Goal: Task Accomplishment & Management: Complete application form

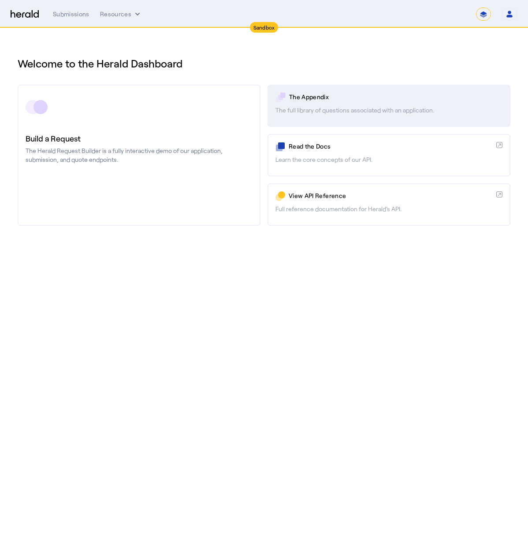
click at [318, 102] on div "The Appendix" at bounding box center [395, 98] width 213 height 10
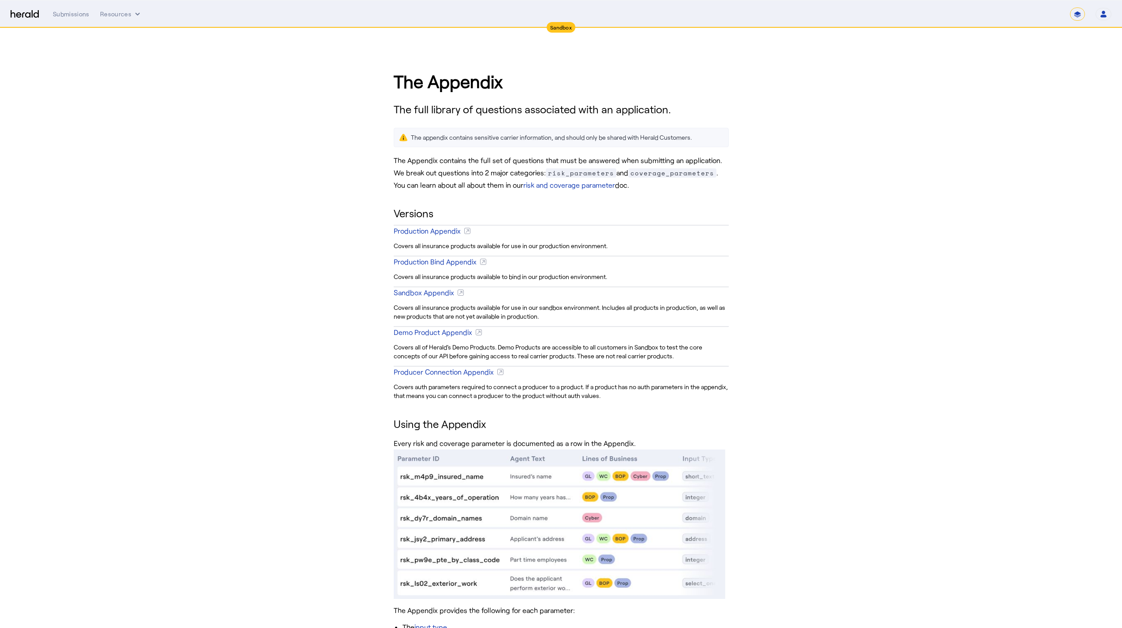
scroll to position [2, 0]
drag, startPoint x: 396, startPoint y: 211, endPoint x: 445, endPoint y: 215, distance: 49.5
click at [445, 215] on div "The Appendix The full library of questions associated with an application. The …" at bounding box center [561, 386] width 353 height 676
click at [445, 214] on h2 "Versions" at bounding box center [561, 212] width 335 height 16
drag, startPoint x: 629, startPoint y: 279, endPoint x: 383, endPoint y: 259, distance: 246.3
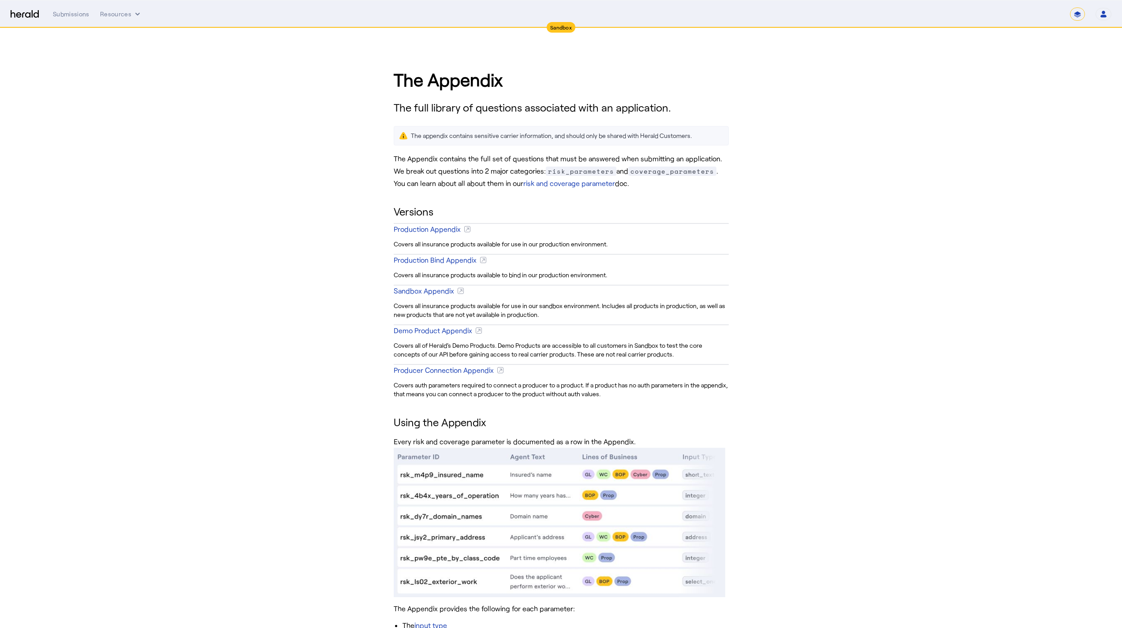
click at [382, 261] on div "The Appendix The full library of questions associated with an application. The …" at bounding box center [560, 386] width 1051 height 676
drag, startPoint x: 637, startPoint y: 245, endPoint x: 388, endPoint y: 199, distance: 253.3
click at [388, 199] on div "The Appendix The full library of questions associated with an application. The …" at bounding box center [561, 386] width 353 height 676
click at [406, 210] on h2 "Versions" at bounding box center [561, 212] width 335 height 16
drag, startPoint x: 399, startPoint y: 212, endPoint x: 674, endPoint y: 232, distance: 275.8
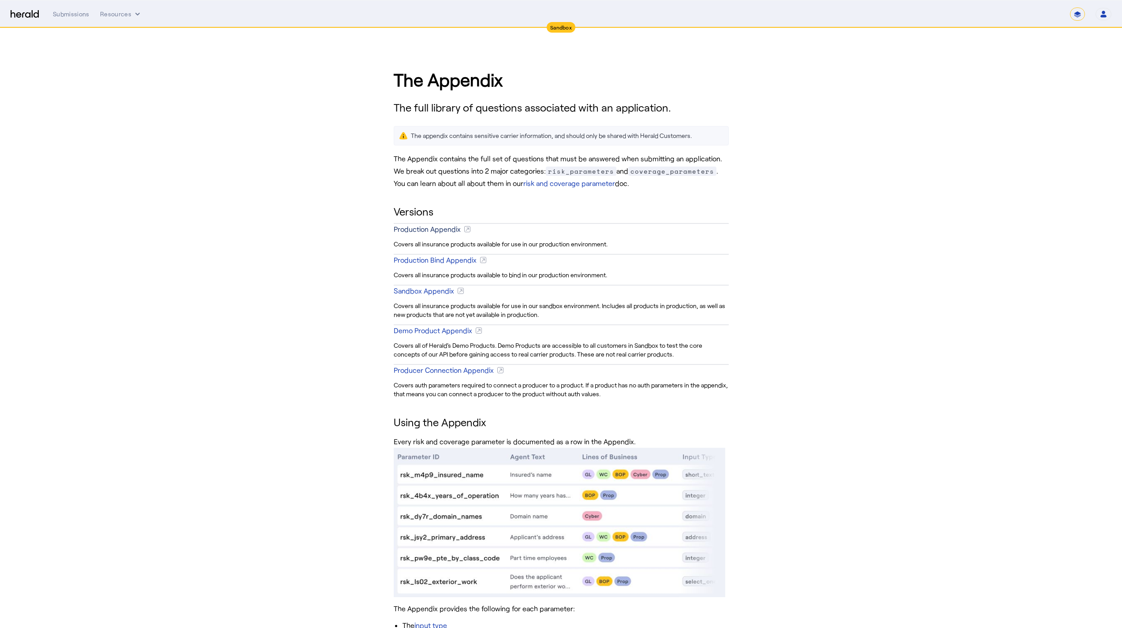
click at [528, 242] on div "The Appendix The full library of questions associated with an application. The …" at bounding box center [561, 386] width 353 height 676
click at [528, 230] on div "The Appendix The full library of questions associated with an application. The …" at bounding box center [560, 386] width 1051 height 676
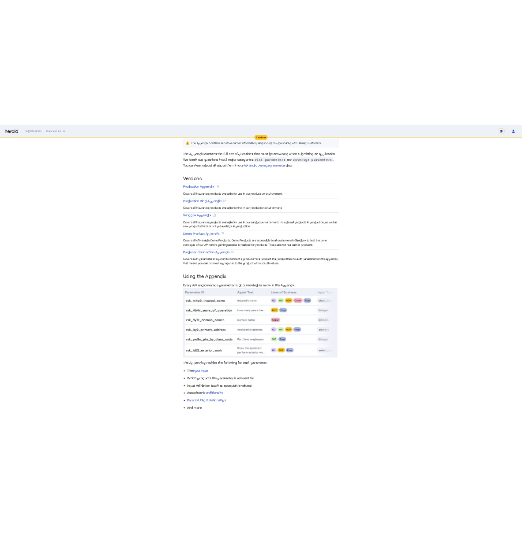
scroll to position [0, 0]
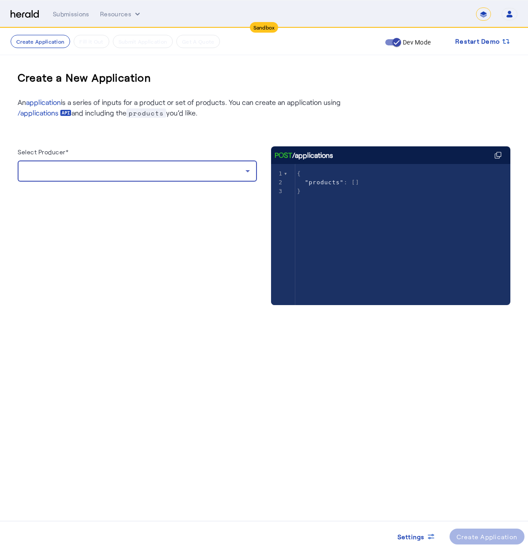
click at [86, 171] on div at bounding box center [135, 171] width 221 height 11
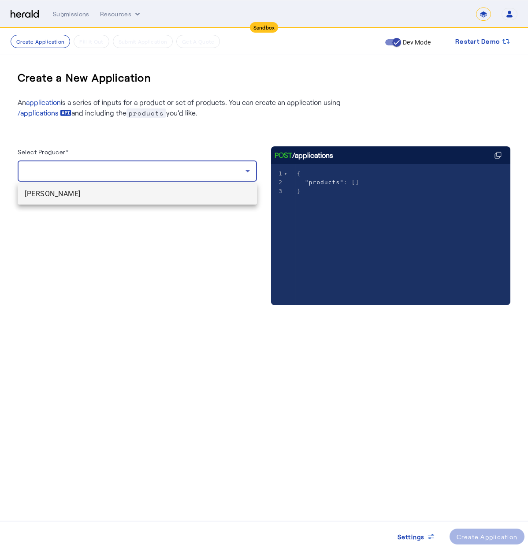
click at [90, 194] on span "[PERSON_NAME]" at bounding box center [137, 194] width 225 height 11
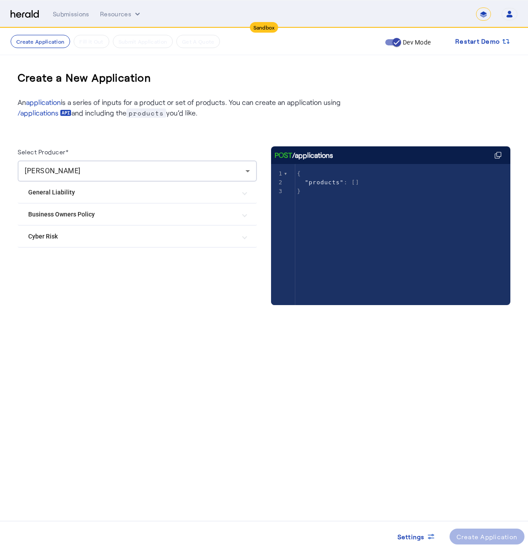
click at [72, 210] on Policy "Business Owners Policy" at bounding box center [132, 214] width 208 height 9
click at [80, 254] on label "Chubb Business Owner's Policy" at bounding box center [90, 258] width 89 height 9
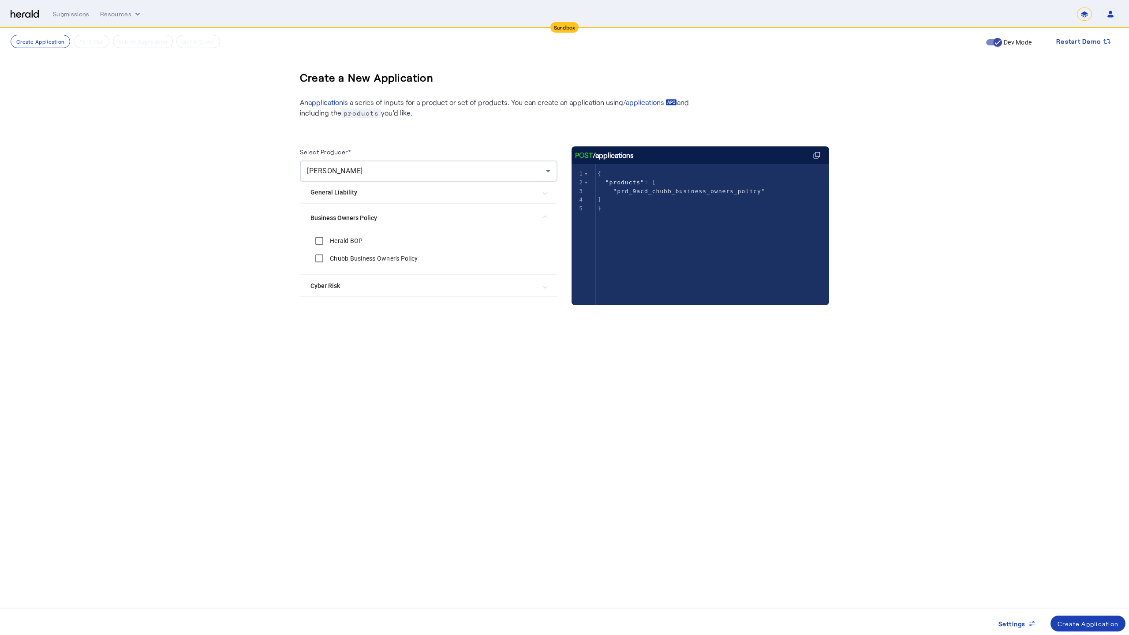
drag, startPoint x: 600, startPoint y: 25, endPoint x: 525, endPoint y: 24, distance: 75.4
click at [525, 24] on nav "**********" at bounding box center [564, 13] width 1129 height 27
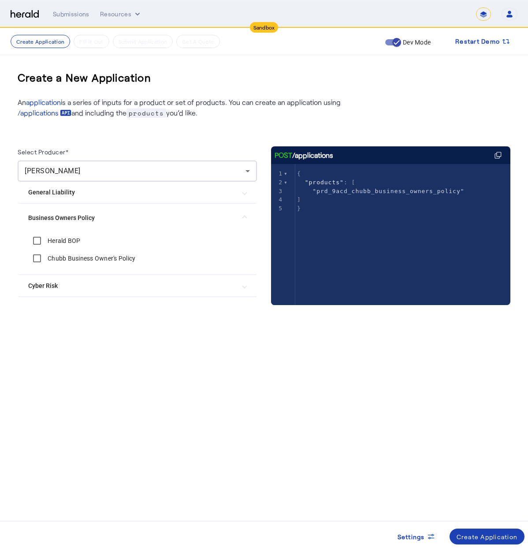
click at [141, 322] on div "Select Producer* Cheynna Massie General Liability Chubb General Liability Busin…" at bounding box center [137, 237] width 239 height 183
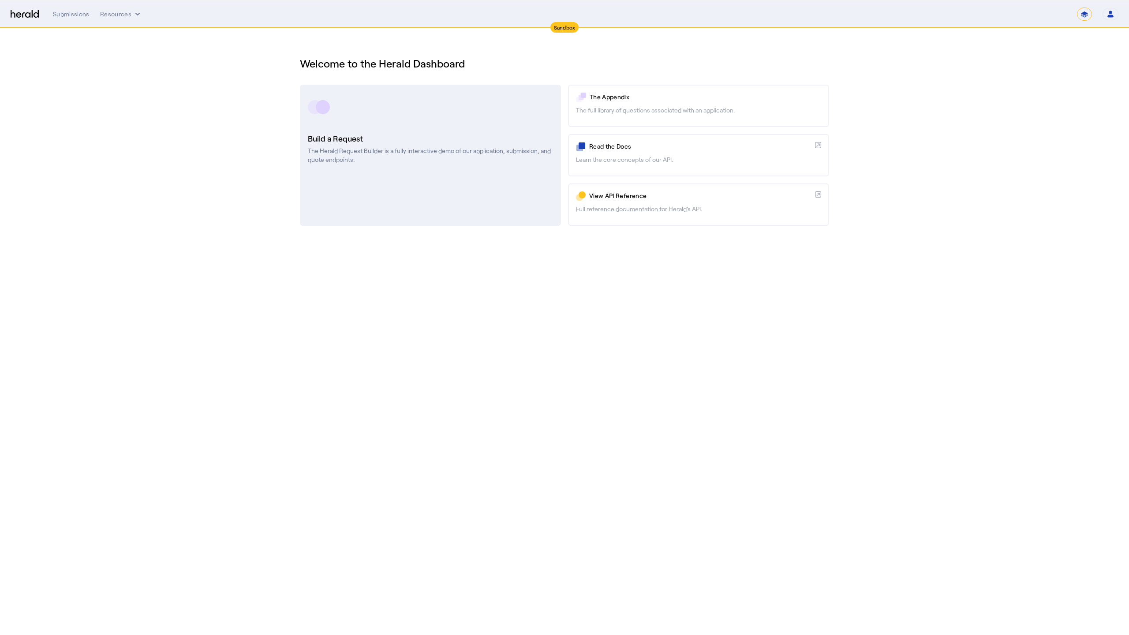
click at [446, 156] on p "The Herald Request Builder is a fully interactive demo of our application, subm…" at bounding box center [430, 155] width 245 height 18
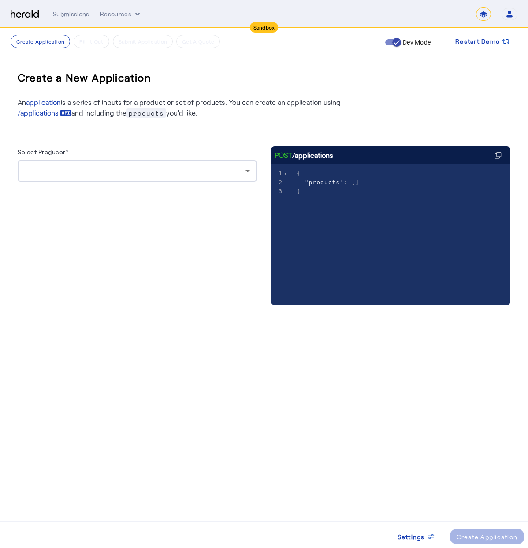
click at [98, 177] on div at bounding box center [137, 170] width 225 height 21
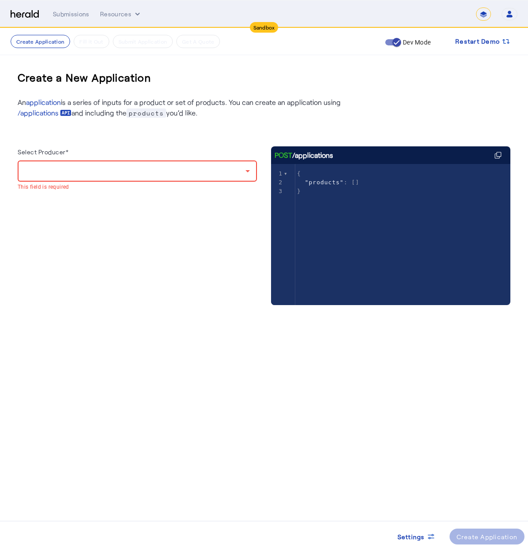
click at [100, 180] on div at bounding box center [137, 170] width 225 height 21
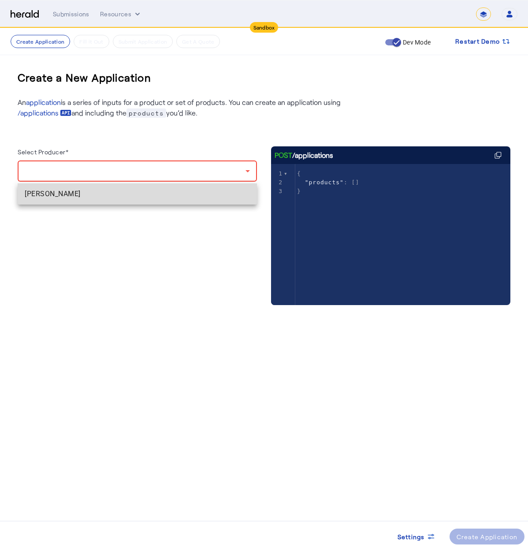
click at [144, 187] on mat-option "[PERSON_NAME]" at bounding box center [137, 193] width 239 height 21
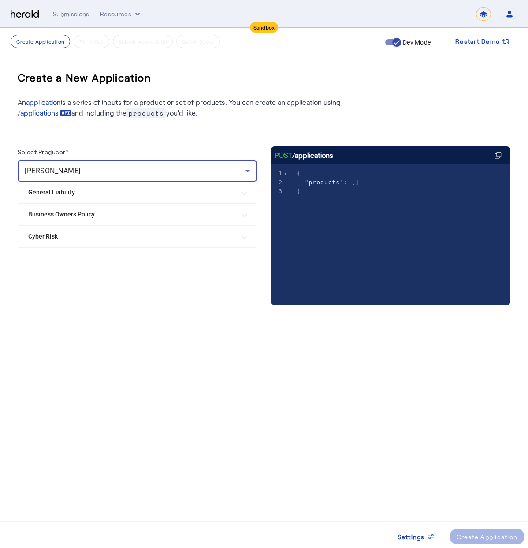
click at [116, 209] on mat-expansion-panel-header "Business Owners Policy" at bounding box center [137, 214] width 239 height 21
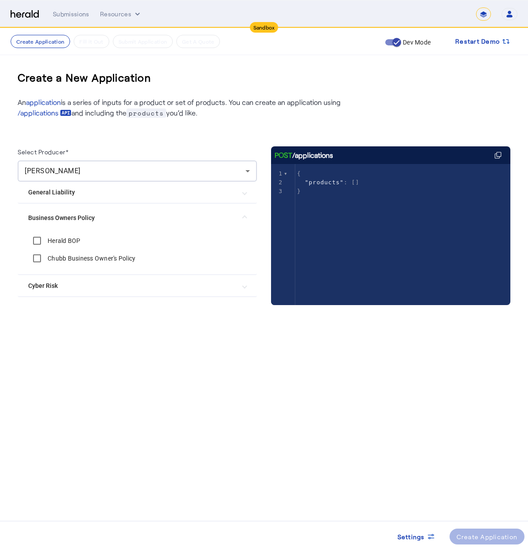
click at [52, 247] on div "Herald BOP" at bounding box center [54, 241] width 52 height 18
click at [55, 244] on label "Herald BOP" at bounding box center [63, 240] width 35 height 9
click at [486, 540] on div "Create Application" at bounding box center [487, 536] width 61 height 9
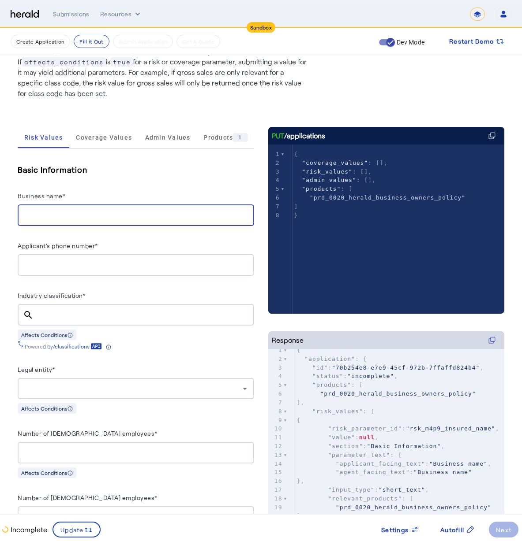
scroll to position [154, 0]
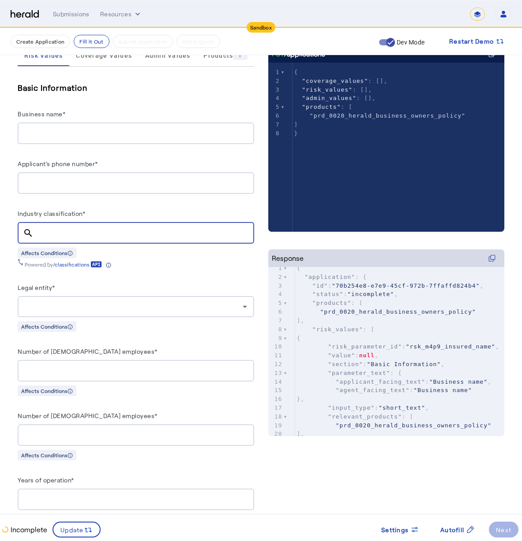
click at [128, 231] on input "Industry classification*" at bounding box center [144, 233] width 206 height 11
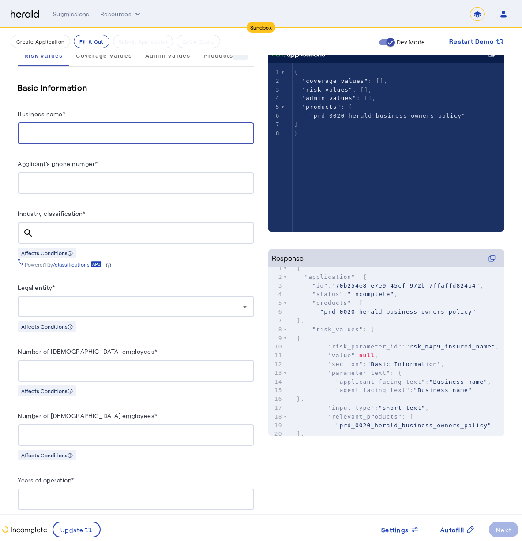
click at [113, 133] on input "Business name*" at bounding box center [136, 133] width 222 height 11
click at [110, 213] on div "Industry classification*" at bounding box center [136, 215] width 236 height 14
click at [112, 238] on div at bounding box center [144, 233] width 206 height 22
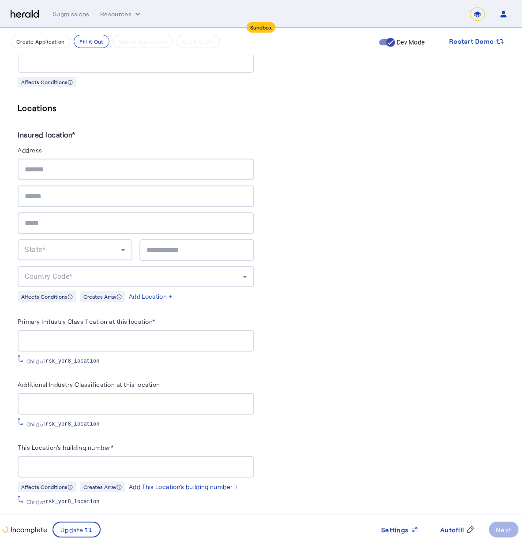
scroll to position [574, 0]
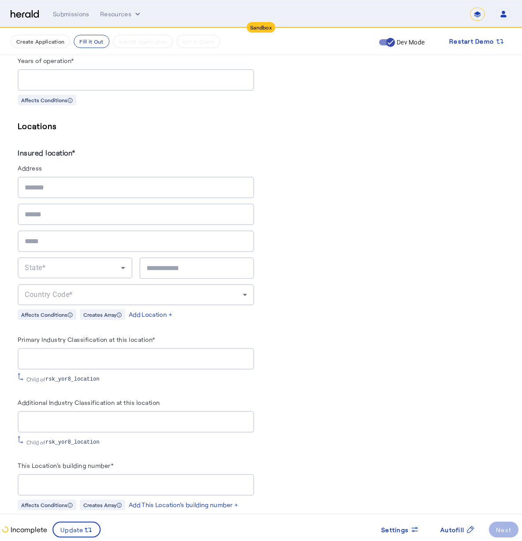
click at [141, 78] on input "Years of operation*" at bounding box center [136, 80] width 222 height 11
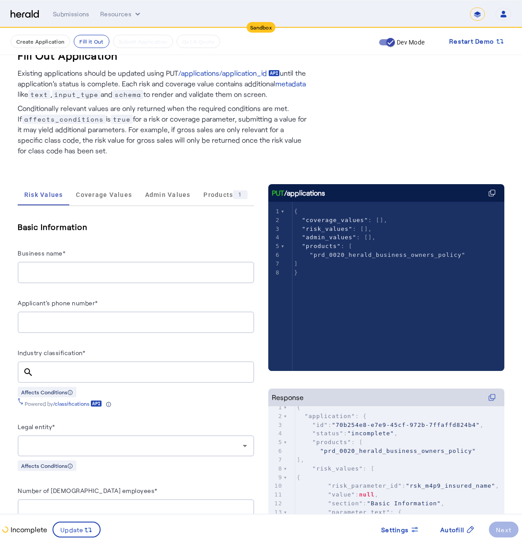
scroll to position [0, 0]
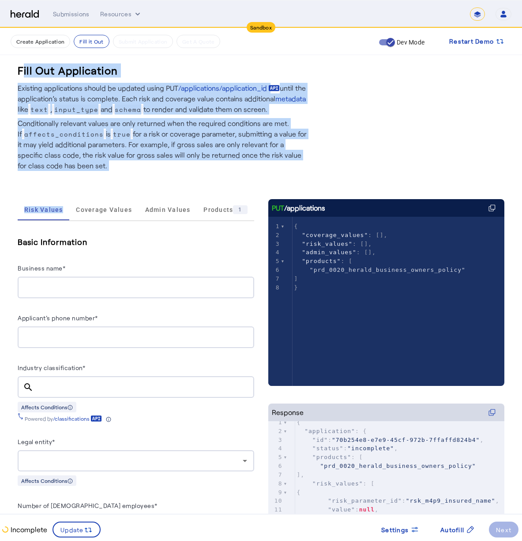
drag, startPoint x: 109, startPoint y: 172, endPoint x: 17, endPoint y: 60, distance: 145.3
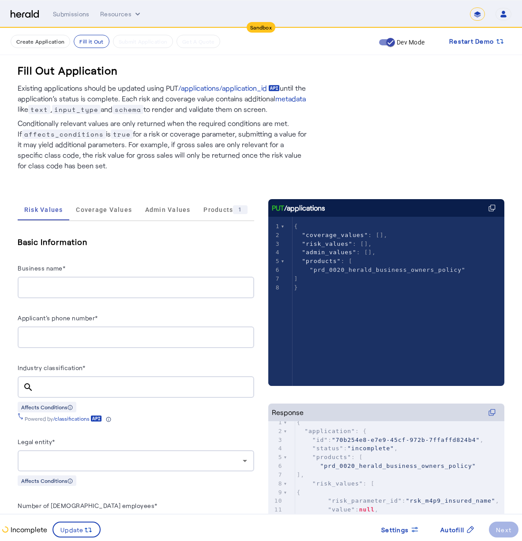
drag, startPoint x: 96, startPoint y: 170, endPoint x: 4, endPoint y: 64, distance: 140.0
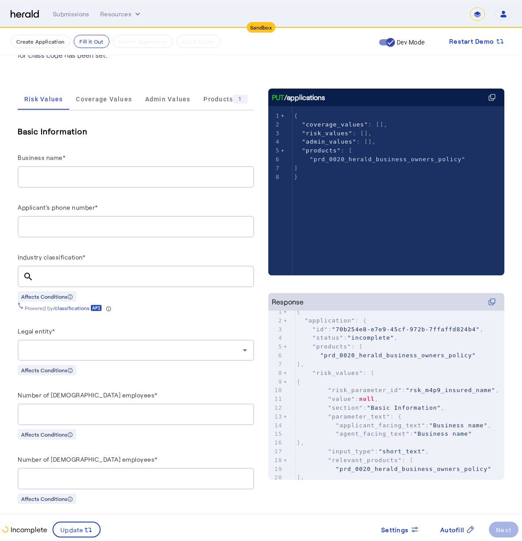
scroll to position [112, 0]
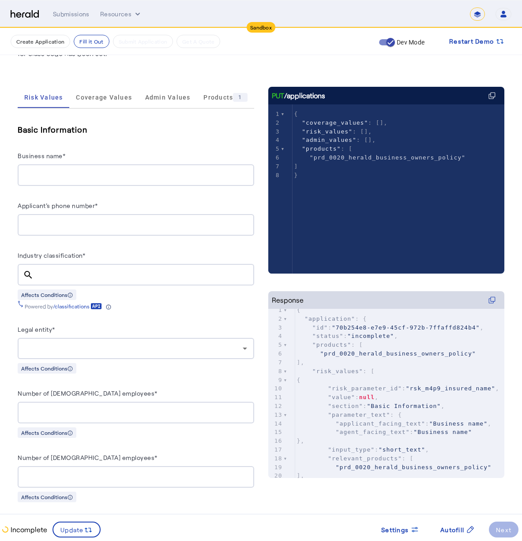
click at [126, 167] on div at bounding box center [136, 175] width 222 height 22
click at [126, 170] on input "Business name*" at bounding box center [136, 175] width 222 height 11
click at [247, 174] on input "Business name*" at bounding box center [136, 175] width 222 height 11
click at [205, 160] on div "Business name*" at bounding box center [136, 157] width 236 height 14
click at [191, 171] on input "Business name*" at bounding box center [136, 175] width 222 height 11
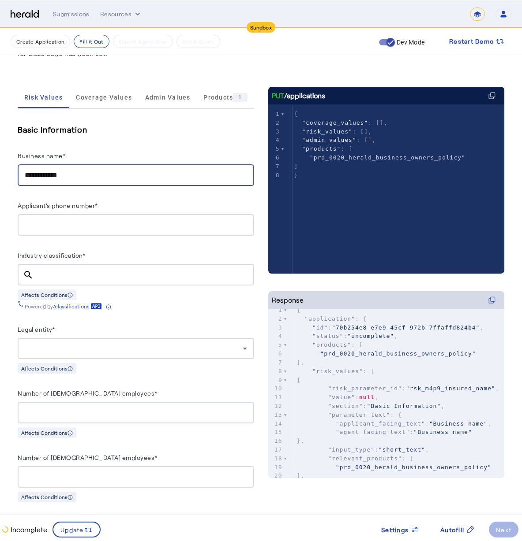
type input "**********"
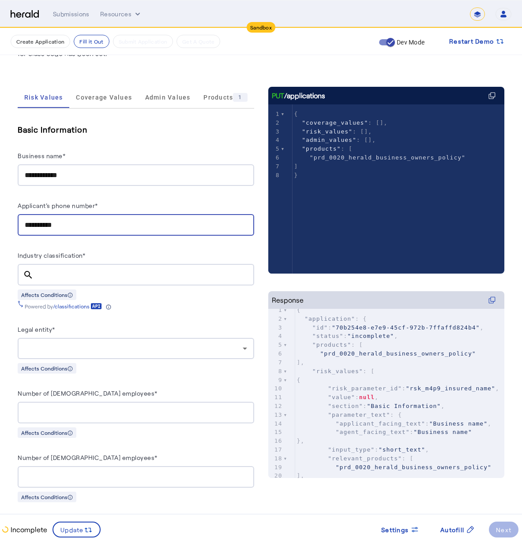
type input "**********"
click at [123, 275] on input "Industry classification*" at bounding box center [144, 275] width 206 height 11
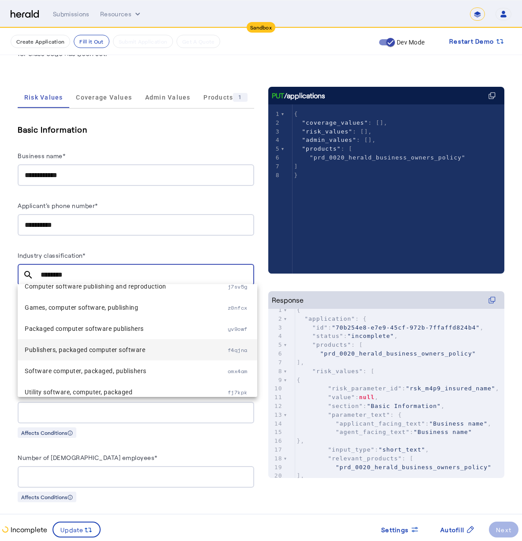
scroll to position [98, 0]
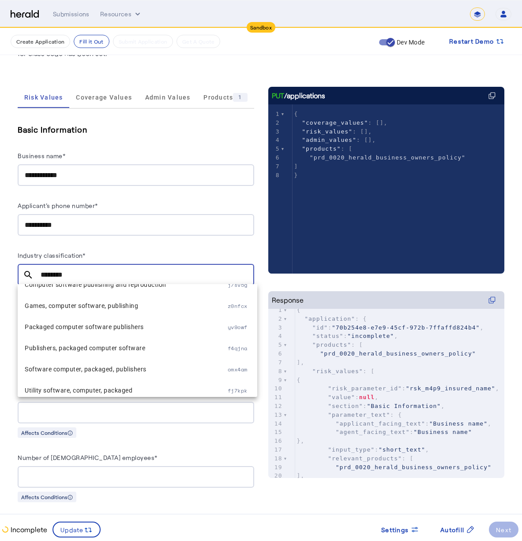
drag, startPoint x: 83, startPoint y: 276, endPoint x: -3, endPoint y: 271, distance: 85.7
click at [0, 271] on html "**********" at bounding box center [261, 158] width 522 height 541
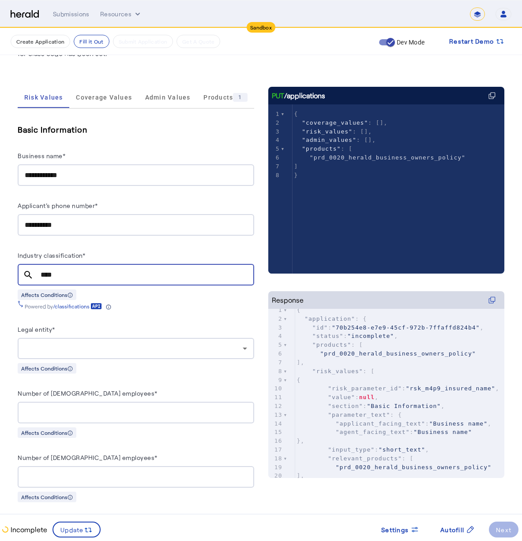
scroll to position [0, 0]
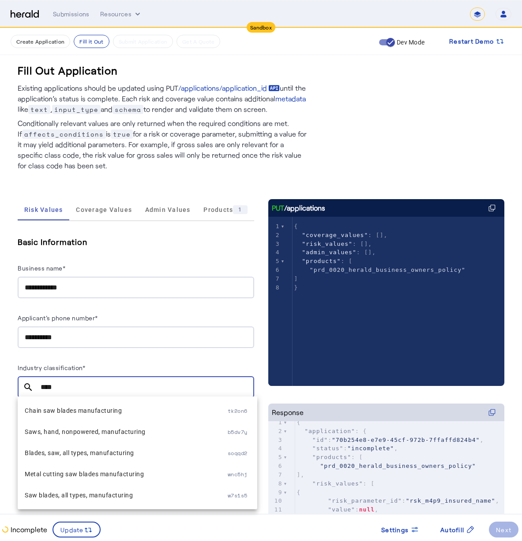
drag, startPoint x: 70, startPoint y: 384, endPoint x: 19, endPoint y: 380, distance: 51.3
click at [19, 380] on div "search ****" at bounding box center [132, 387] width 229 height 22
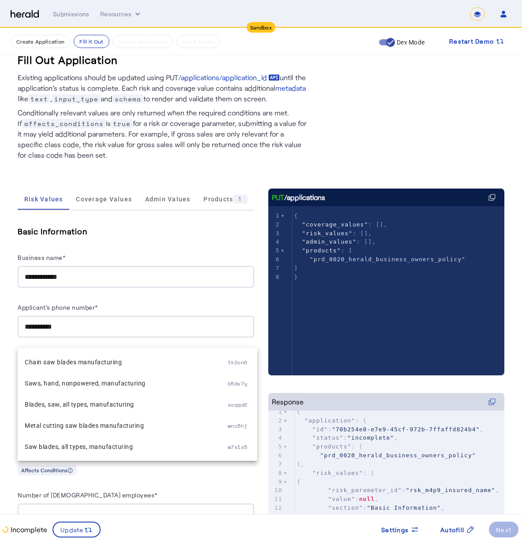
scroll to position [48, 0]
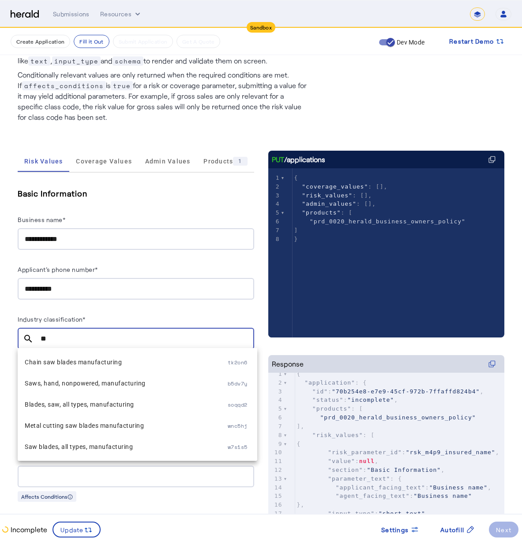
drag, startPoint x: 53, startPoint y: 339, endPoint x: 58, endPoint y: 296, distance: 43.4
type input "**********"
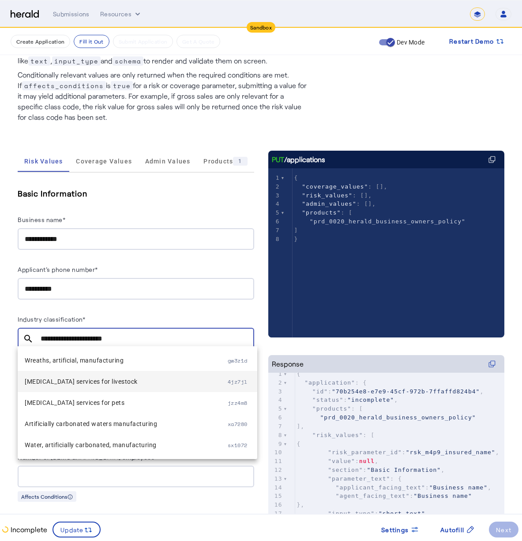
scroll to position [50, 0]
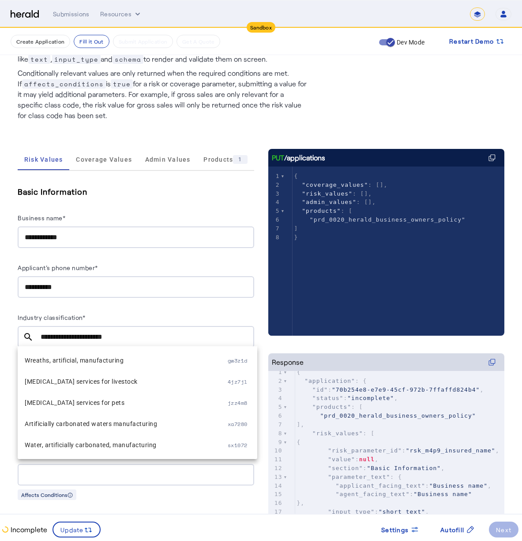
drag, startPoint x: 89, startPoint y: 316, endPoint x: 77, endPoint y: 332, distance: 19.9
click at [77, 332] on herald-input "**********" at bounding box center [136, 330] width 236 height 36
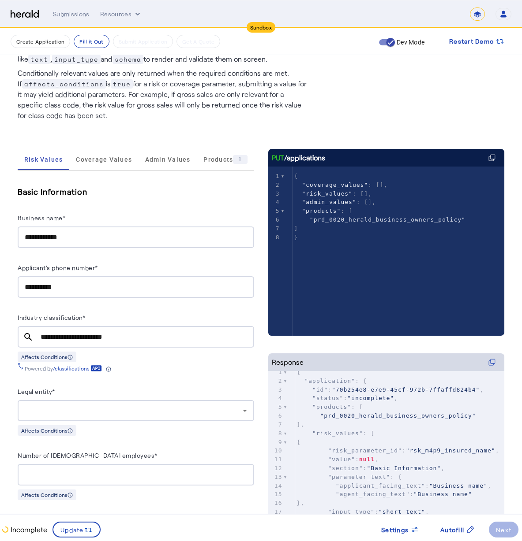
click at [137, 347] on div "**********" at bounding box center [136, 342] width 236 height 60
click at [126, 368] on div "Powered by /classifications" at bounding box center [136, 367] width 236 height 10
drag, startPoint x: 122, startPoint y: 341, endPoint x: 104, endPoint y: 336, distance: 18.8
click at [104, 336] on div "**********" at bounding box center [144, 337] width 206 height 22
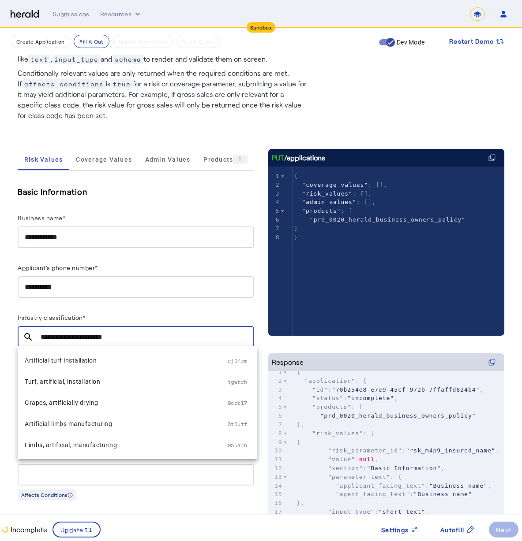
drag, startPoint x: 122, startPoint y: 334, endPoint x: -18, endPoint y: 332, distance: 140.2
click at [0, 332] on html "**********" at bounding box center [261, 220] width 522 height 541
type input "*"
click at [143, 238] on input "**********" at bounding box center [136, 237] width 222 height 11
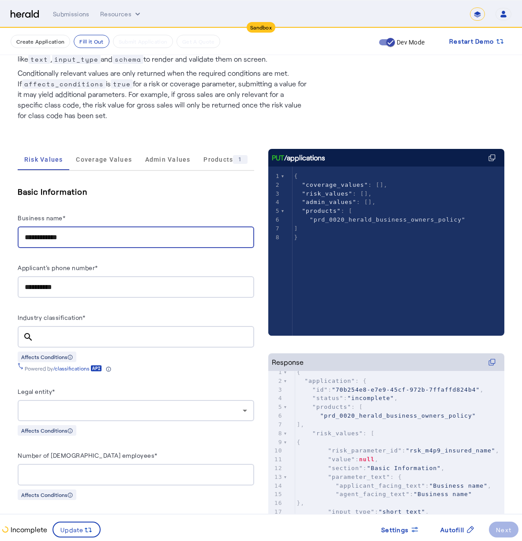
drag, startPoint x: 220, startPoint y: 339, endPoint x: 225, endPoint y: 340, distance: 4.9
click at [220, 339] on input "Industry classification*" at bounding box center [144, 337] width 206 height 11
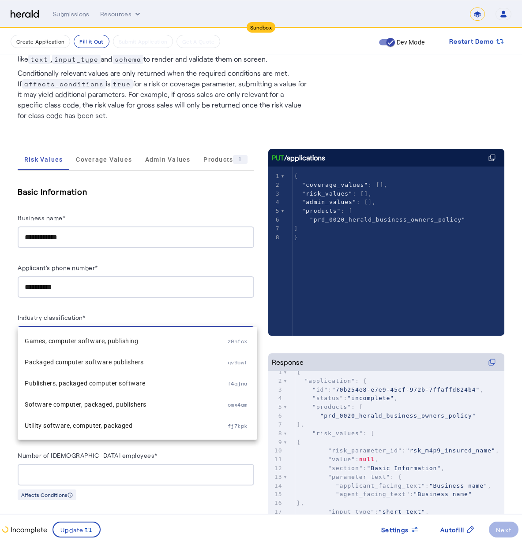
scroll to position [127, 0]
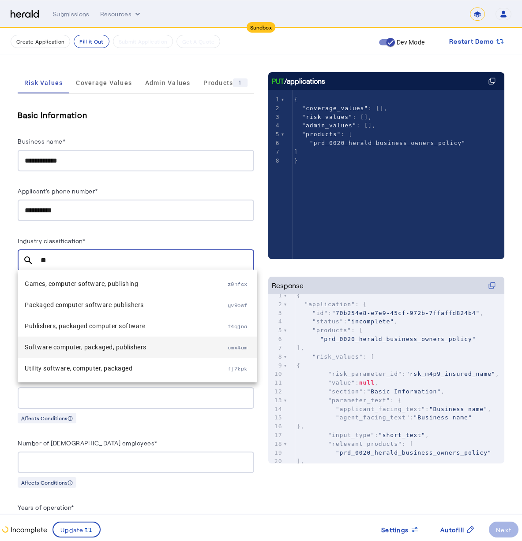
type input "*"
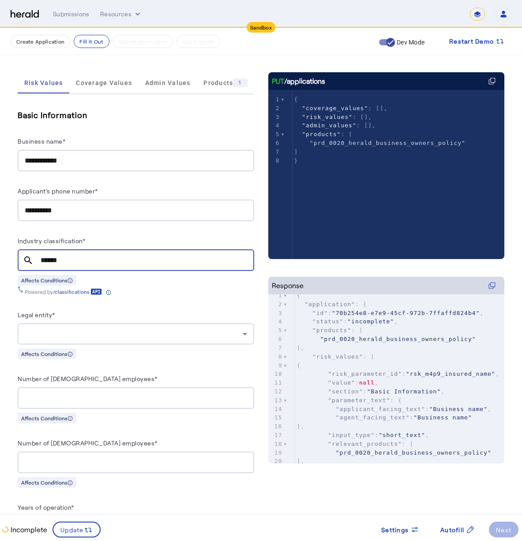
scroll to position [0, 0]
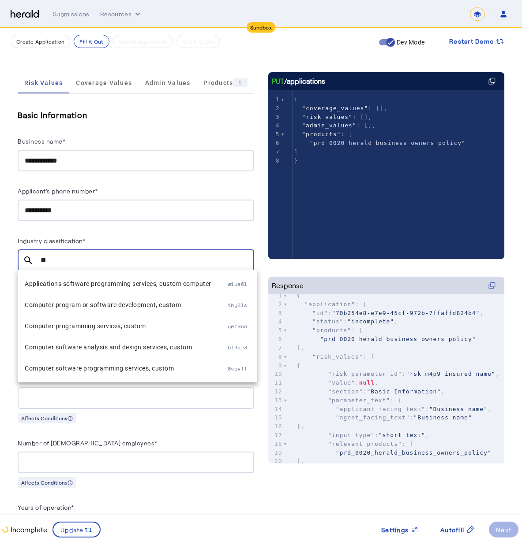
type input "*"
type input "********"
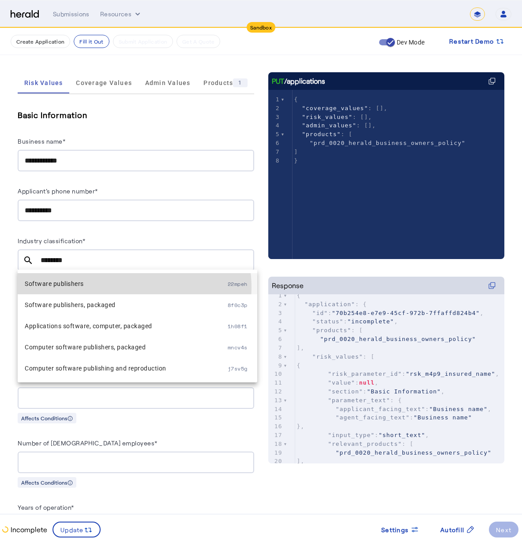
click at [132, 287] on span "Software publishers" at bounding box center [126, 284] width 203 height 11
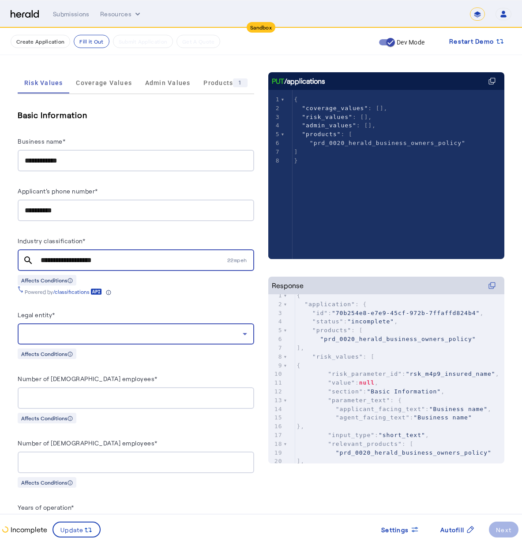
click at [48, 336] on div at bounding box center [134, 334] width 218 height 11
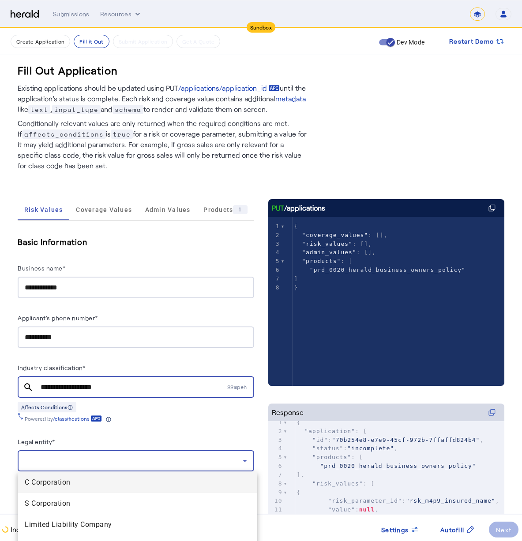
click at [107, 484] on span "C Corporation" at bounding box center [137, 482] width 225 height 11
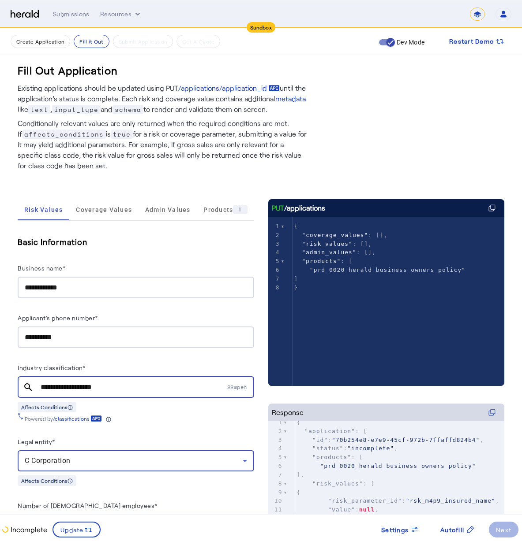
click at [151, 441] on div "Legal entity*" at bounding box center [136, 443] width 236 height 14
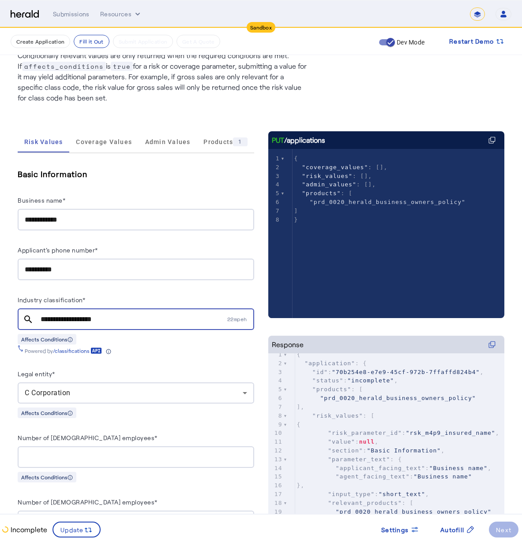
scroll to position [146, 0]
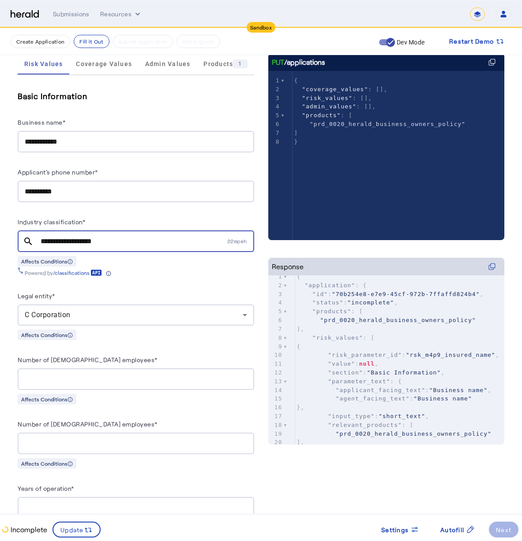
click at [130, 306] on div "C Corporation" at bounding box center [136, 315] width 222 height 21
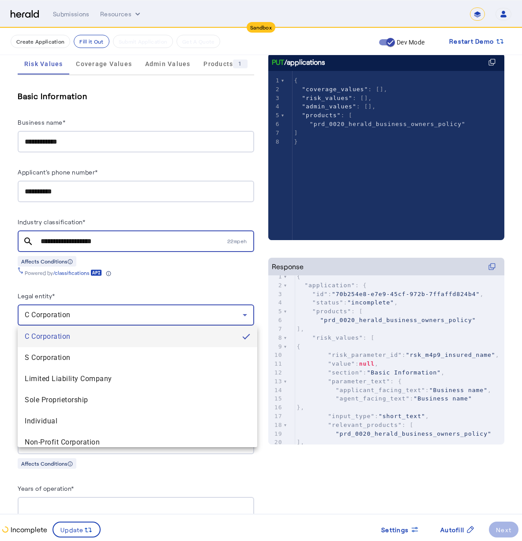
click at [143, 291] on div at bounding box center [261, 270] width 522 height 541
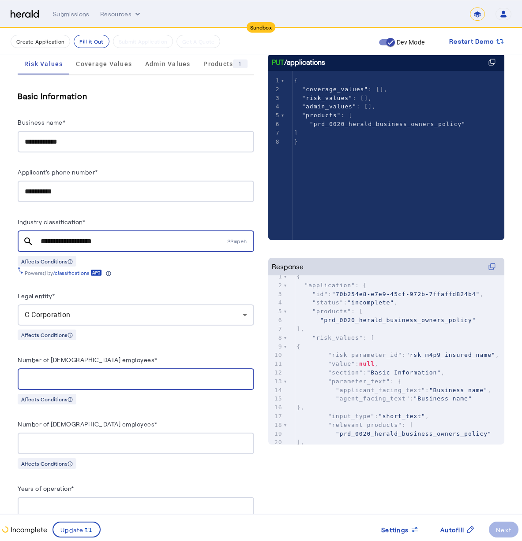
click at [93, 374] on input "Number of [DEMOGRAPHIC_DATA] employees*" at bounding box center [136, 379] width 222 height 11
type input "*"
click at [179, 448] on div at bounding box center [136, 444] width 222 height 22
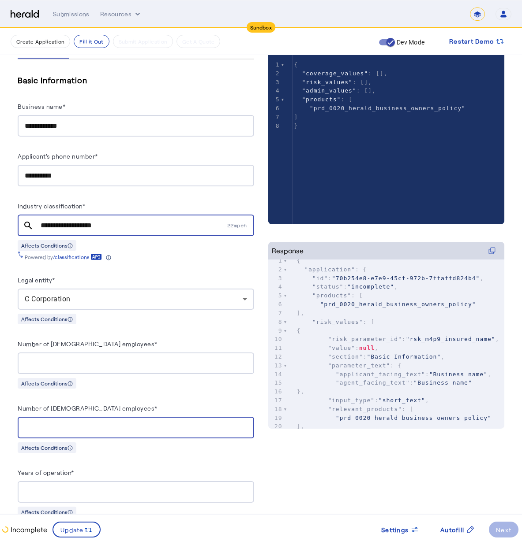
scroll to position [214, 0]
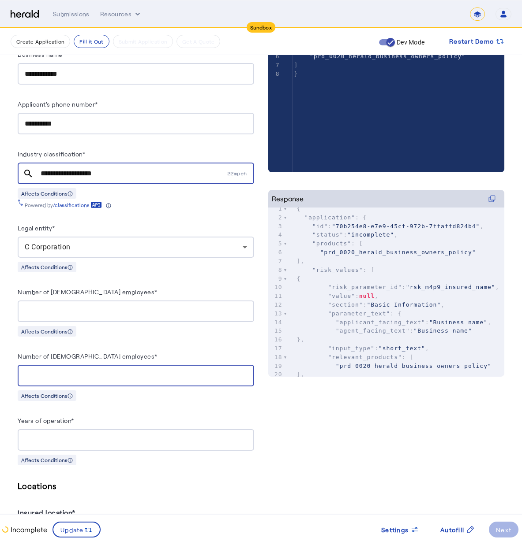
type input "*"
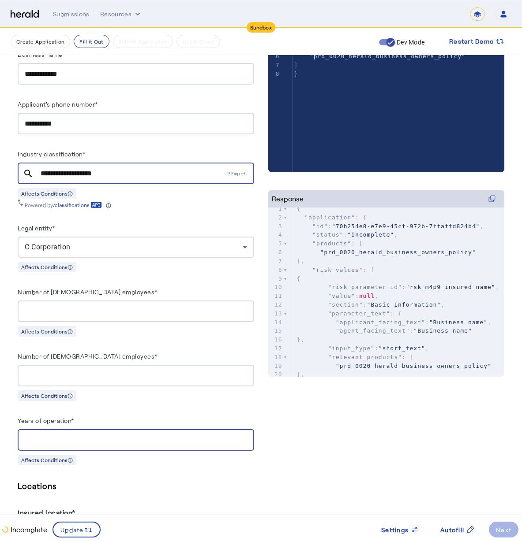
click at [71, 435] on input "Years of operation*" at bounding box center [136, 440] width 222 height 11
drag, startPoint x: 42, startPoint y: 435, endPoint x: 18, endPoint y: 427, distance: 25.2
click at [18, 427] on herald-input "Years of operation* *" at bounding box center [136, 433] width 236 height 36
drag, startPoint x: 71, startPoint y: 432, endPoint x: 25, endPoint y: 422, distance: 47.9
click at [25, 422] on herald-input "Years of operation* *" at bounding box center [136, 433] width 236 height 36
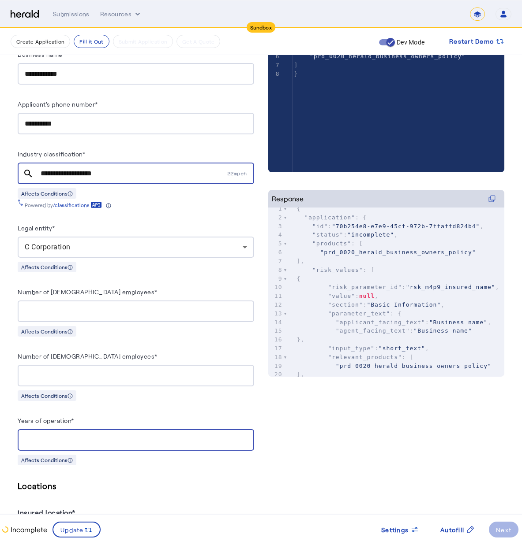
type input "*"
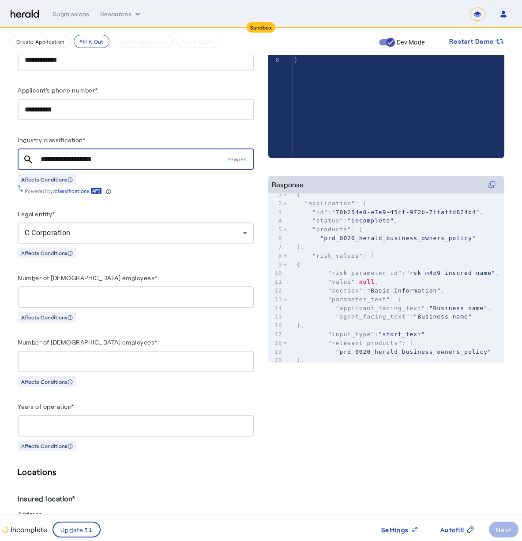
scroll to position [265, 0]
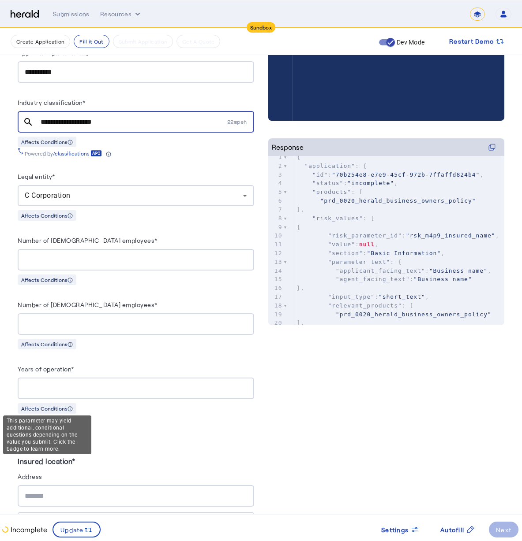
click at [68, 406] on icon at bounding box center [69, 408] width 5 height 5
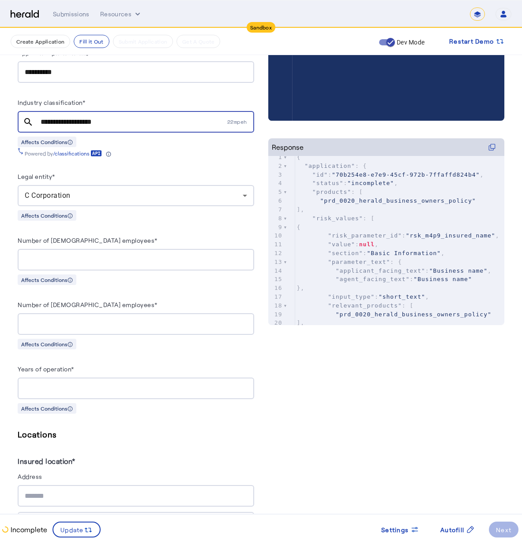
click at [227, 403] on div "Affects Conditions" at bounding box center [136, 408] width 236 height 11
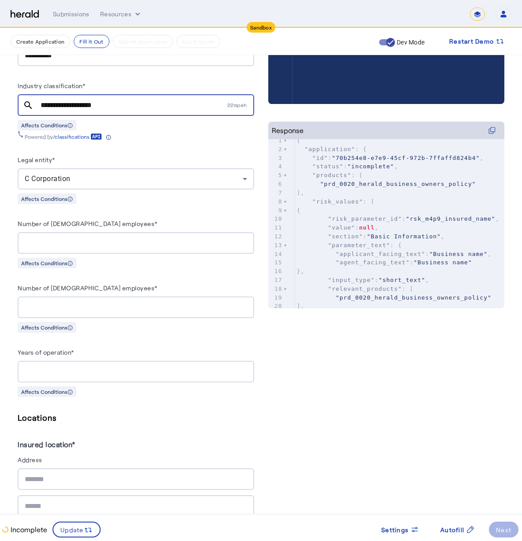
click at [178, 411] on h5 "Locations" at bounding box center [136, 417] width 236 height 13
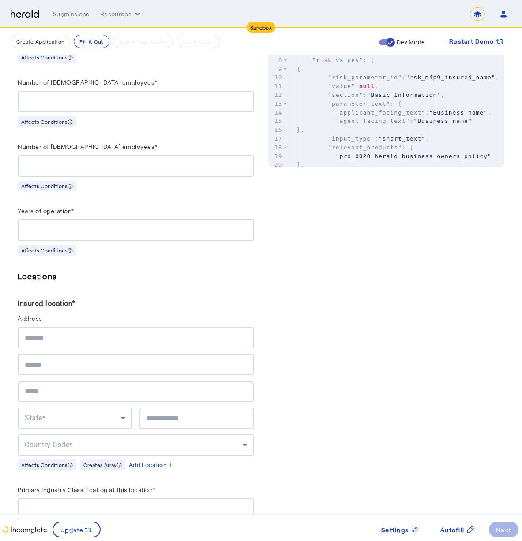
scroll to position [442, 0]
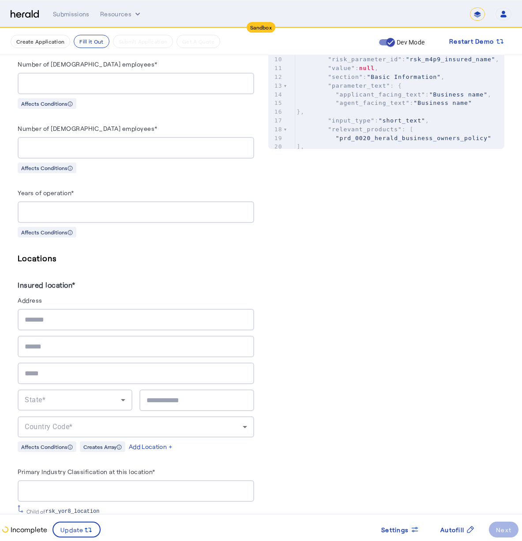
click at [46, 302] on herald-label "Address" at bounding box center [136, 302] width 236 height 14
type input "*"
type input "**********"
type input "*****"
click at [154, 375] on input "text" at bounding box center [136, 374] width 222 height 11
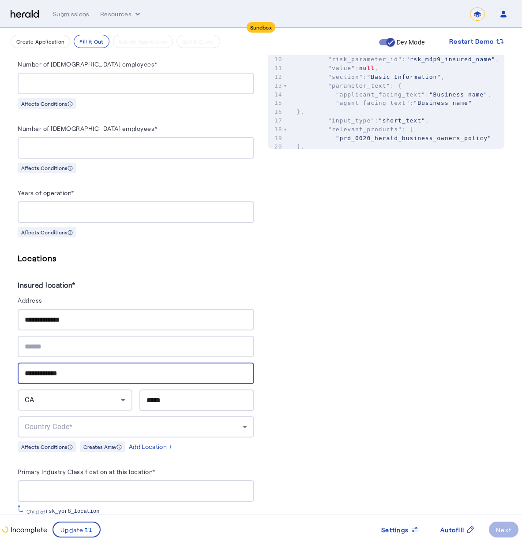
type input "**********"
click at [374, 430] on div "PUT /applications xxxxxxxxxx 8 1 { 2 "coverage_values" : [], 3 "risk_values" : …" at bounding box center [386, 427] width 236 height 1338
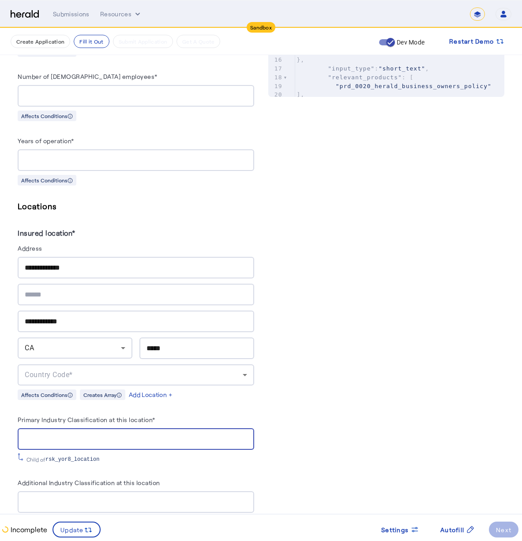
click at [165, 436] on input "Primary Industry Classification at this location*" at bounding box center [136, 439] width 222 height 11
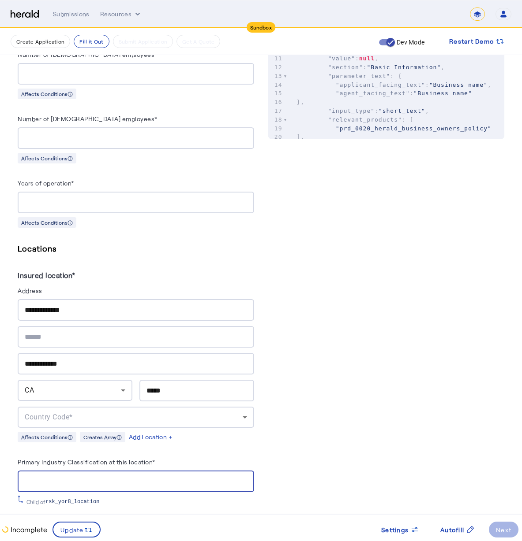
scroll to position [499, 0]
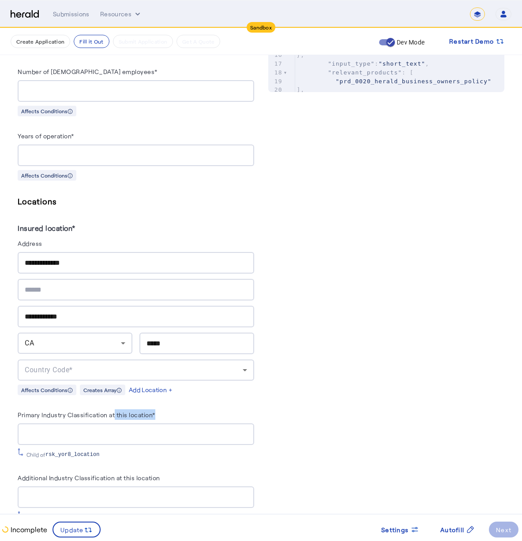
drag, startPoint x: 97, startPoint y: 414, endPoint x: 116, endPoint y: 410, distance: 19.5
click at [116, 410] on herald-label "Primary Industry Classification at this location*" at bounding box center [87, 417] width 138 height 14
click at [112, 424] on div at bounding box center [136, 435] width 222 height 22
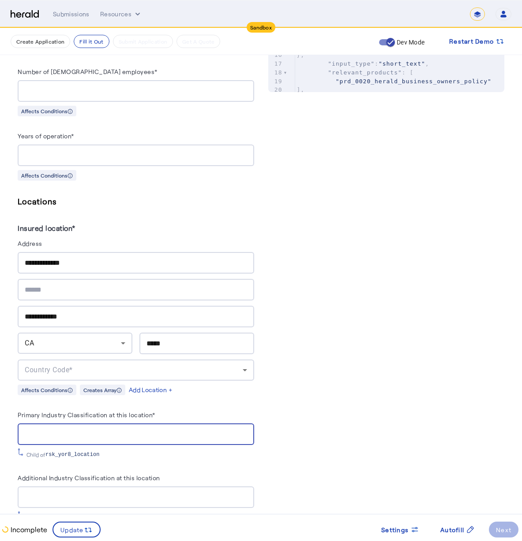
click at [113, 433] on input "Primary Industry Classification at this location*" at bounding box center [136, 434] width 222 height 11
click at [41, 451] on div "Child of rsk_yor8_location" at bounding box center [114, 454] width 177 height 7
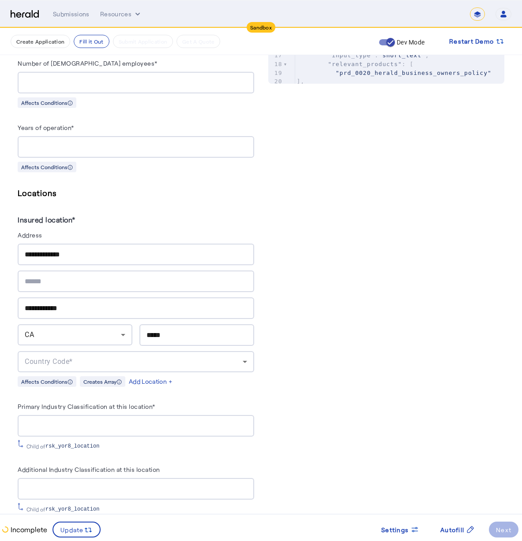
scroll to position [509, 0]
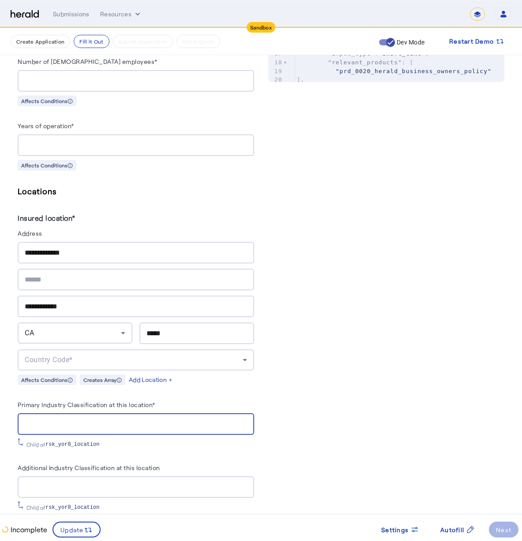
click at [188, 421] on input "Primary Industry Classification at this location*" at bounding box center [136, 424] width 222 height 11
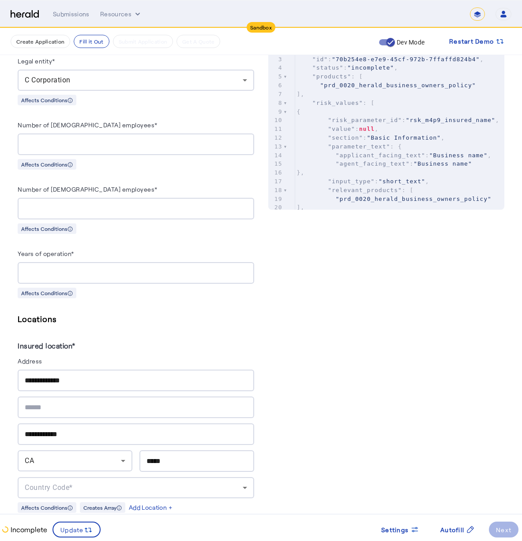
scroll to position [658, 0]
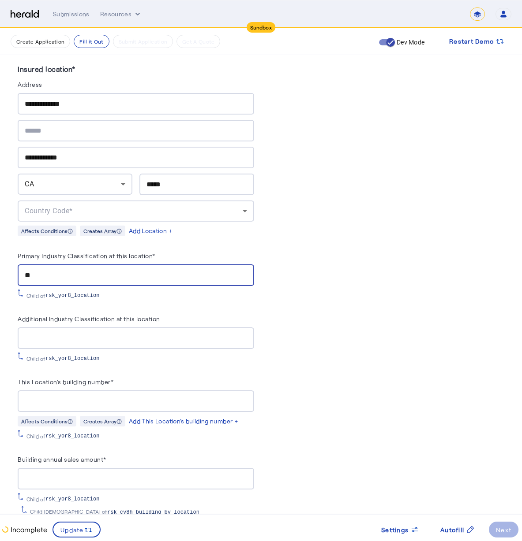
type input "*"
type input "******"
click at [206, 340] on div at bounding box center [136, 339] width 222 height 22
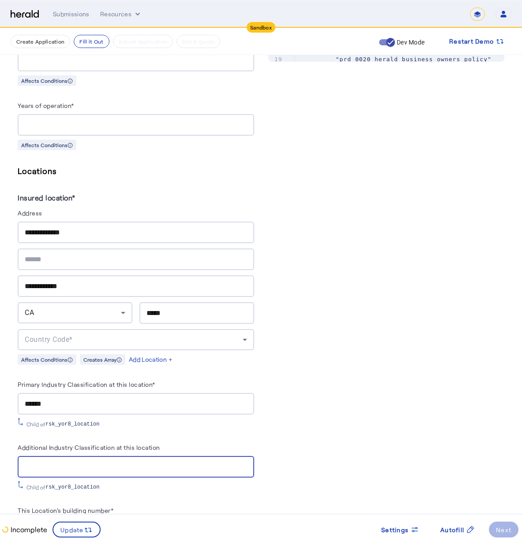
scroll to position [531, 0]
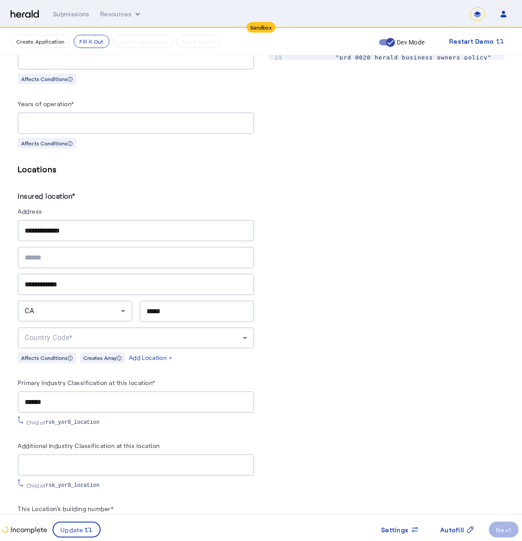
click at [108, 328] on div "Country Code*" at bounding box center [136, 338] width 222 height 21
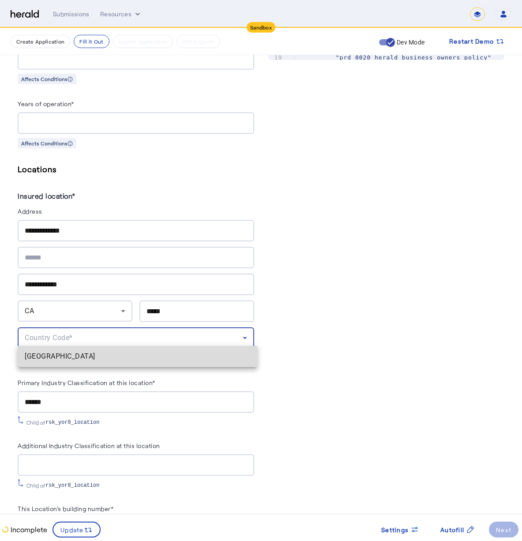
drag, startPoint x: 108, startPoint y: 346, endPoint x: 107, endPoint y: 351, distance: 5.4
click at [107, 351] on mat-option "[GEOGRAPHIC_DATA]" at bounding box center [137, 356] width 239 height 21
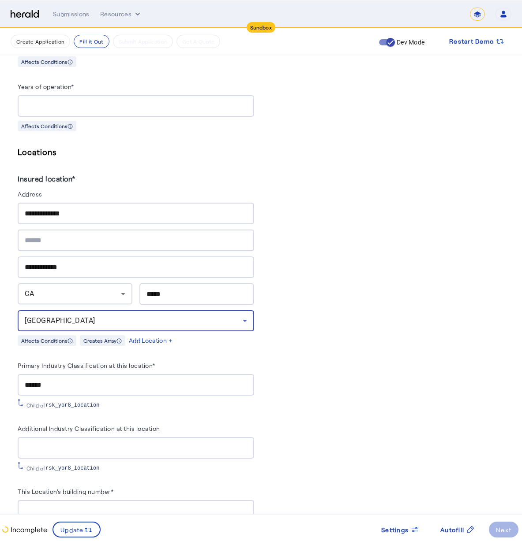
scroll to position [620, 0]
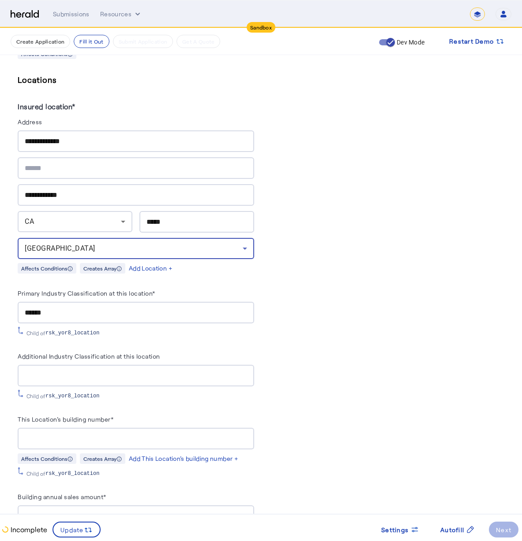
click at [65, 374] on input "Additional Industry Classification at this location" at bounding box center [136, 376] width 222 height 11
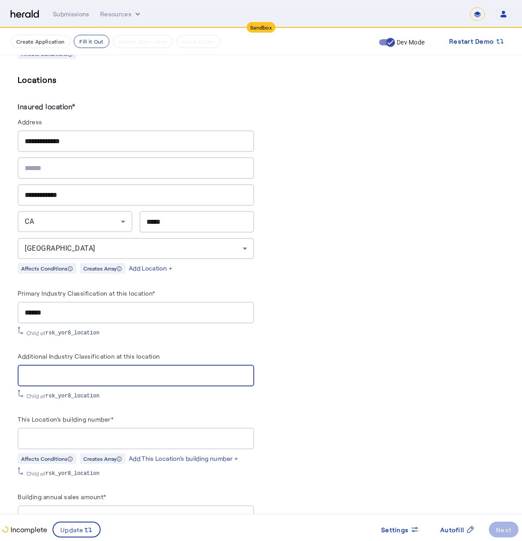
scroll to position [689, 0]
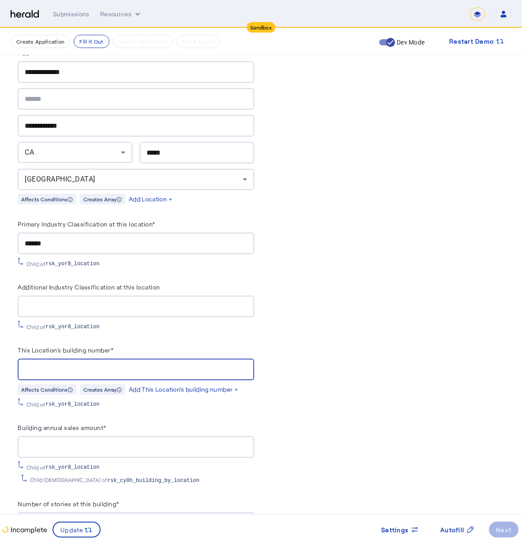
click at [88, 365] on input "This Location's building number*" at bounding box center [136, 370] width 222 height 11
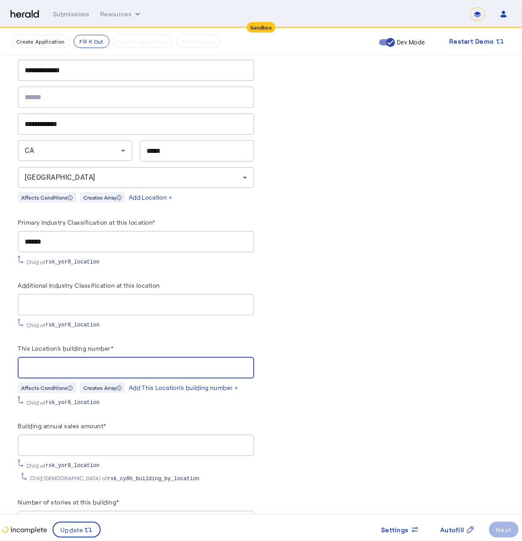
scroll to position [698, 0]
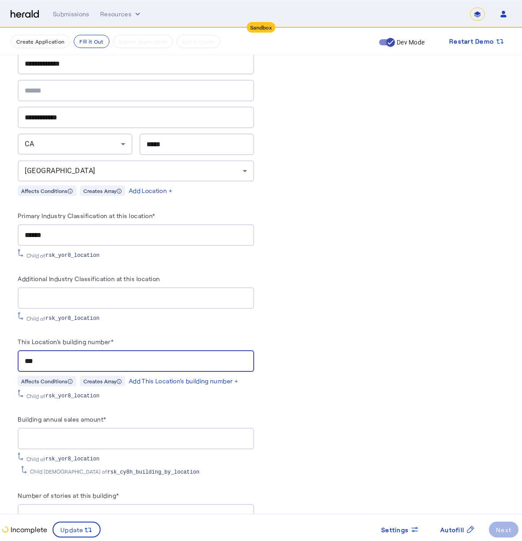
type input "***"
click at [174, 425] on herald-input "Building annual sales amount*" at bounding box center [136, 432] width 236 height 36
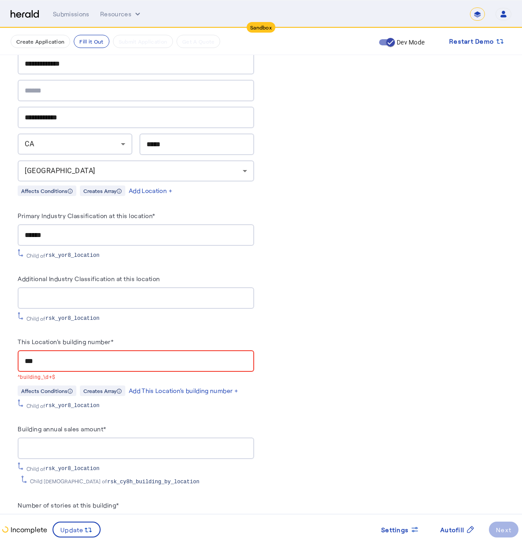
drag, startPoint x: 67, startPoint y: 358, endPoint x: -1, endPoint y: 348, distance: 68.7
type input "*"
click at [293, 238] on div "PUT /applications xxxxxxxxxx 8 1 { 2 "coverage_values" : [], 3 "risk_values" : …" at bounding box center [386, 174] width 236 height 1347
drag, startPoint x: 32, startPoint y: 355, endPoint x: 14, endPoint y: 352, distance: 18.3
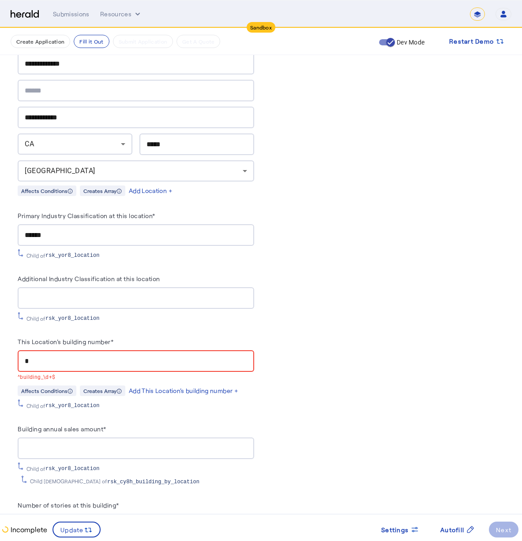
click at [14, 352] on div "**********" at bounding box center [261, 107] width 522 height 1554
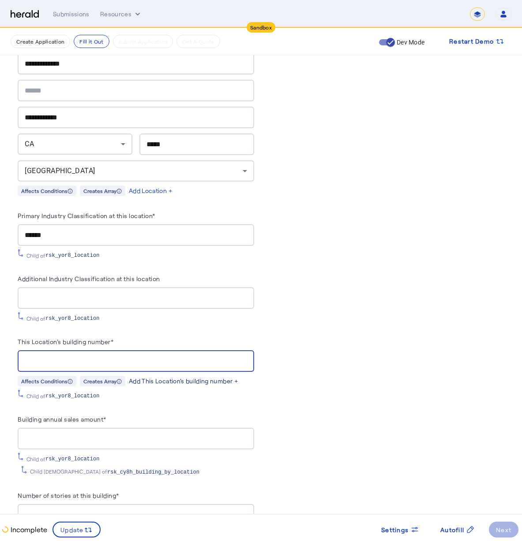
click at [183, 377] on div "Add This Location's building number +" at bounding box center [183, 381] width 109 height 9
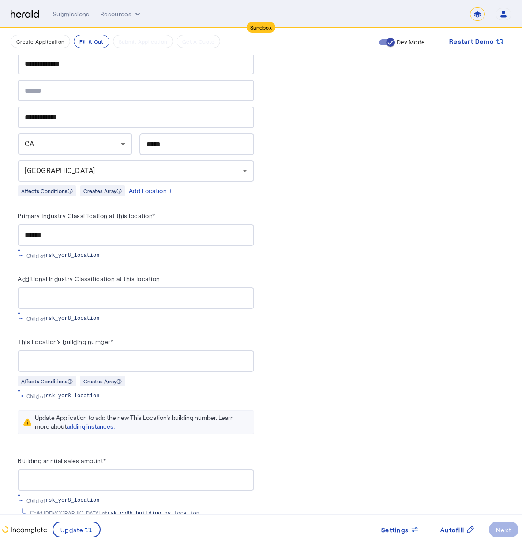
scroll to position [0, 0]
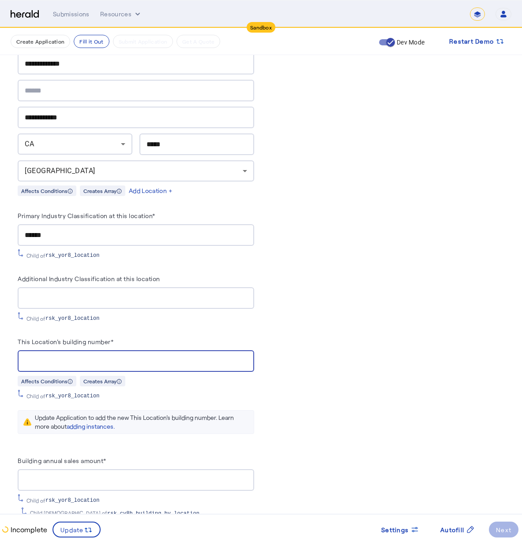
click at [141, 358] on input "This Location's building number*" at bounding box center [136, 361] width 222 height 11
type input "*"
click at [38, 495] on div "Child of rsk_yor8_location" at bounding box center [136, 500] width 236 height 10
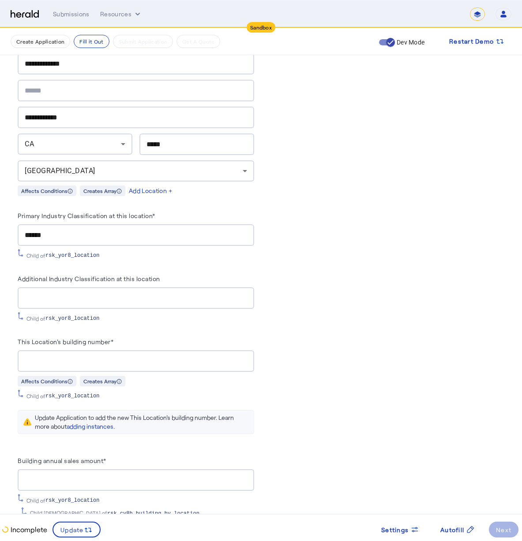
click at [63, 357] on input "This Location's building number*" at bounding box center [136, 361] width 222 height 11
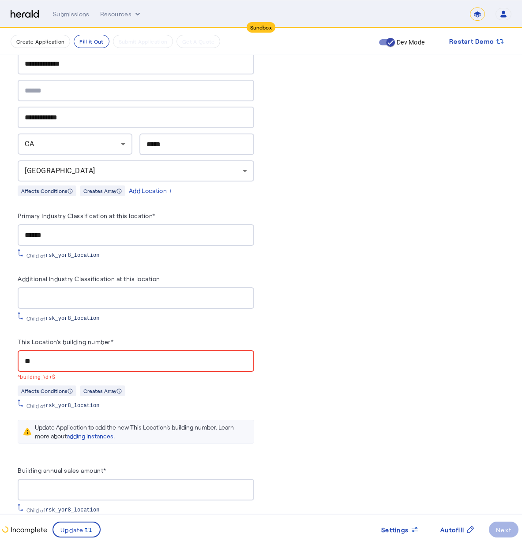
type input "*"
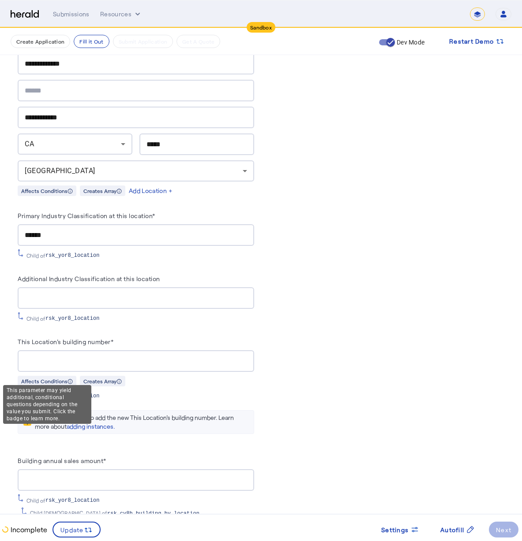
click at [58, 393] on div "This parameter may yield additional, conditional questions depending on the val…" at bounding box center [47, 404] width 88 height 39
click at [67, 385] on div "This parameter may yield additional, conditional questions depending on the val…" at bounding box center [47, 404] width 88 height 39
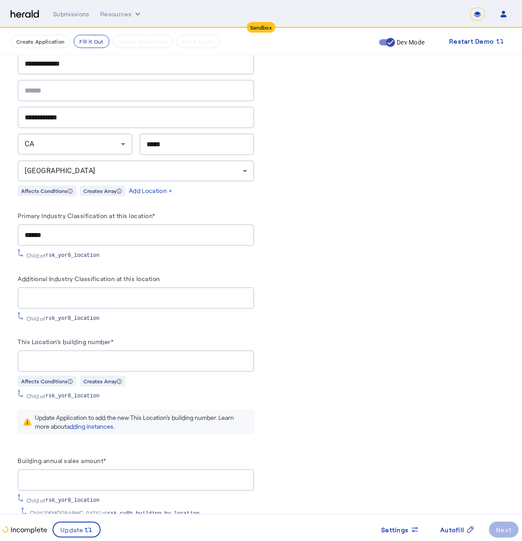
click at [77, 377] on div "Affects Conditions Creates Array" at bounding box center [136, 381] width 236 height 11
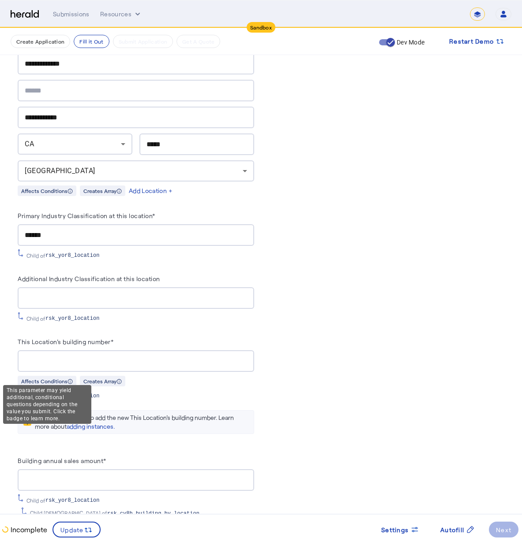
click at [71, 379] on icon at bounding box center [69, 381] width 5 height 5
